Goal: Task Accomplishment & Management: Use online tool/utility

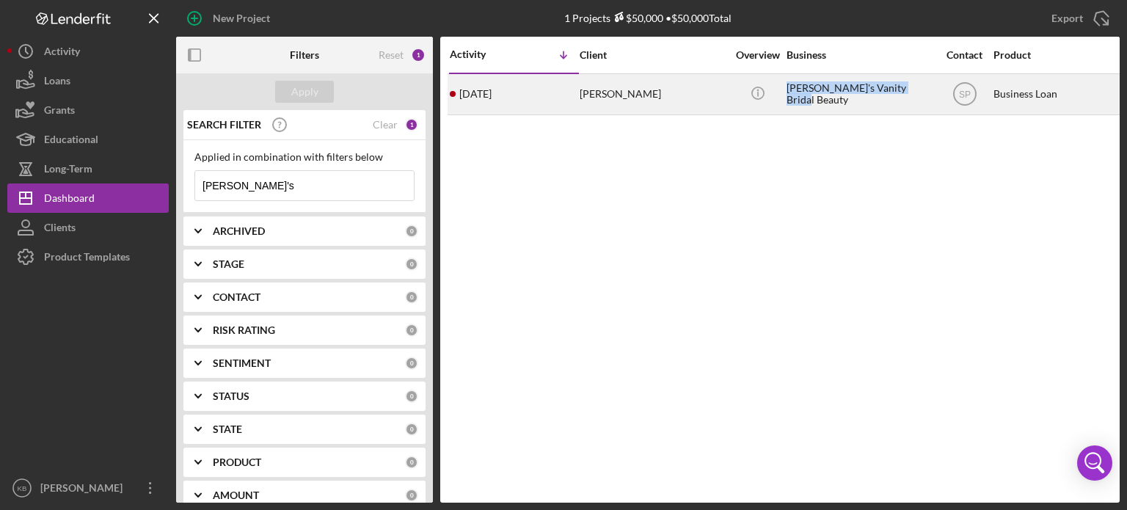
drag, startPoint x: 788, startPoint y: 95, endPoint x: 913, endPoint y: 90, distance: 125.6
click at [913, 90] on div "[PERSON_NAME]'s Vanity Bridal Beauty" at bounding box center [860, 94] width 147 height 39
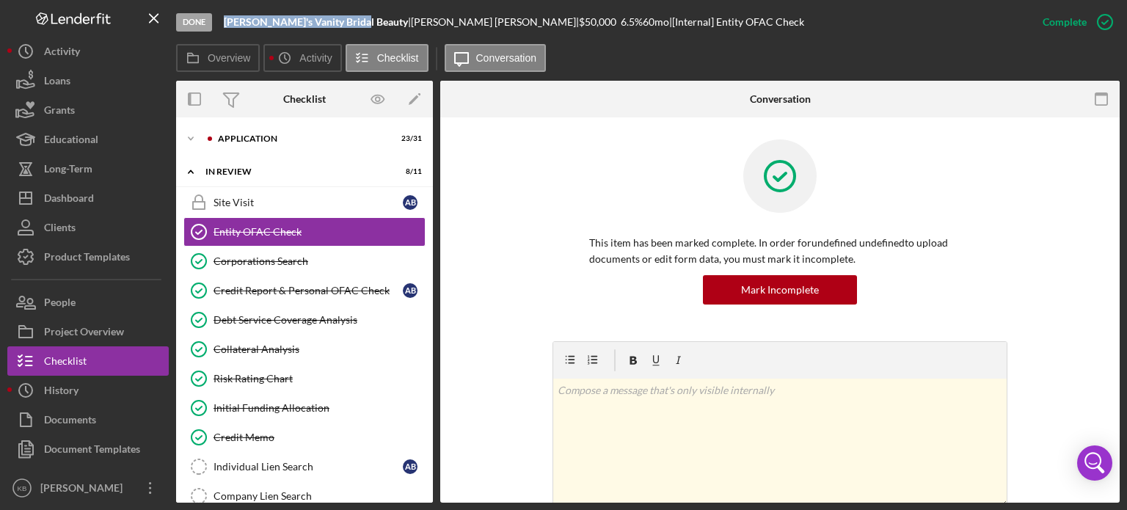
drag, startPoint x: 353, startPoint y: 17, endPoint x: 215, endPoint y: 18, distance: 138.0
click at [215, 18] on div "Done [PERSON_NAME]'s Vanity Bridal Beauty | [PERSON_NAME] | $50,000 6.5 % 60 mo…" at bounding box center [602, 22] width 852 height 44
copy div "[PERSON_NAME]'s Vanity Bridal Beauty"
drag, startPoint x: 366, startPoint y: 21, endPoint x: 441, endPoint y: 20, distance: 74.9
click at [441, 20] on div "[PERSON_NAME]'s Vanity Bridal Beauty | [PERSON_NAME] | $50,000 6.5 % 60 mo | [I…" at bounding box center [514, 22] width 581 height 12
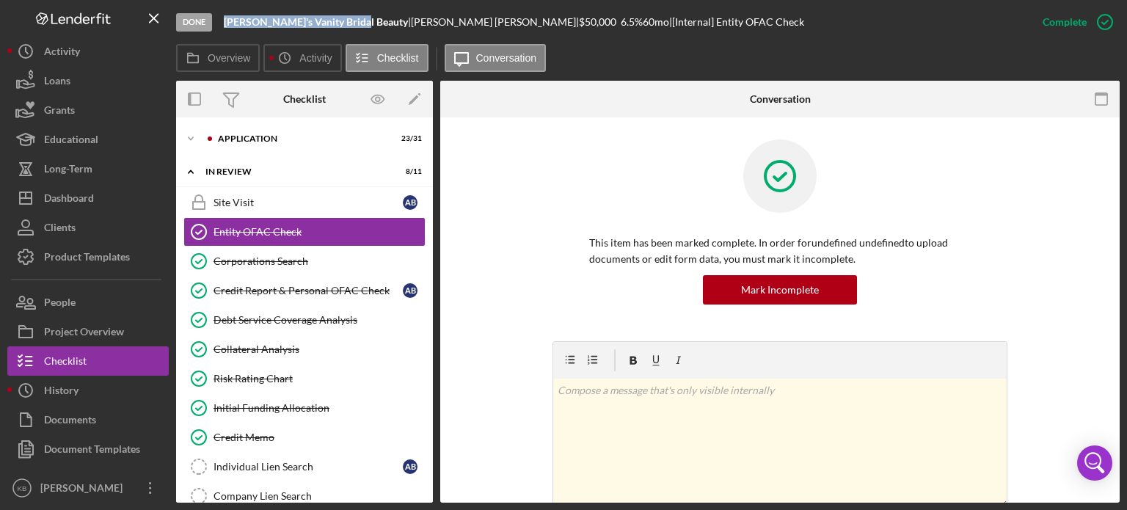
copy div "[PERSON_NAME]"
